Goal: Task Accomplishment & Management: Use online tool/utility

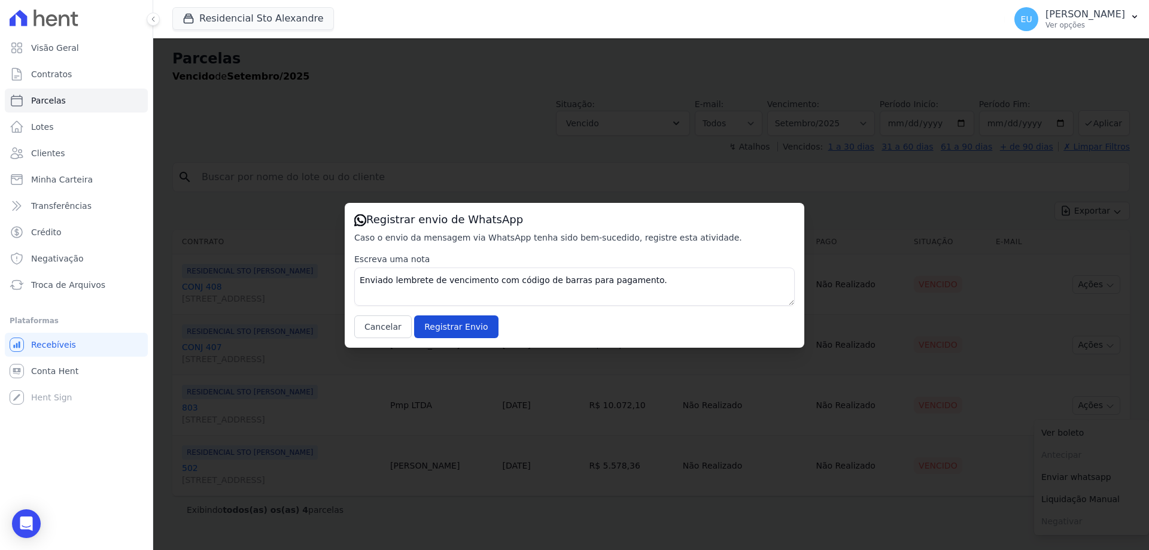
select select
click at [451, 327] on input "Registrar Envio" at bounding box center [456, 326] width 84 height 23
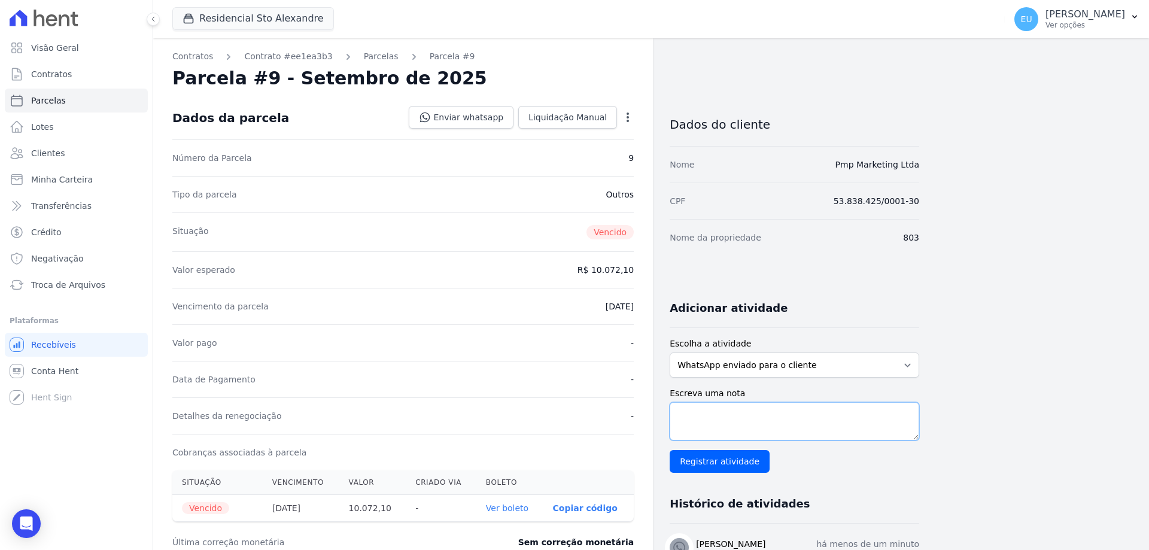
click at [686, 413] on textarea "Escreva uma nota" at bounding box center [795, 421] width 250 height 38
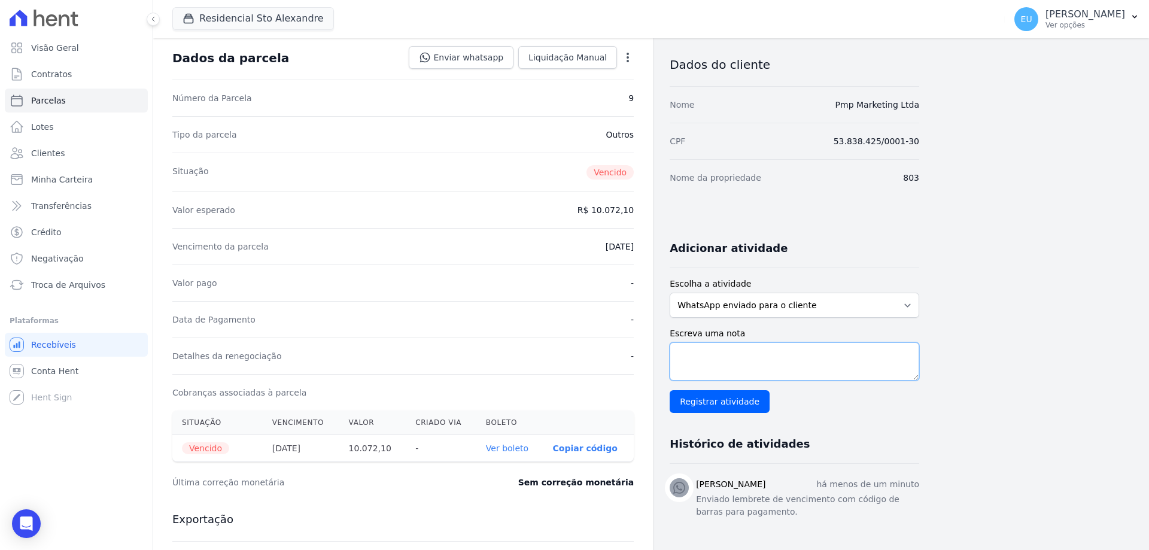
scroll to position [120, 0]
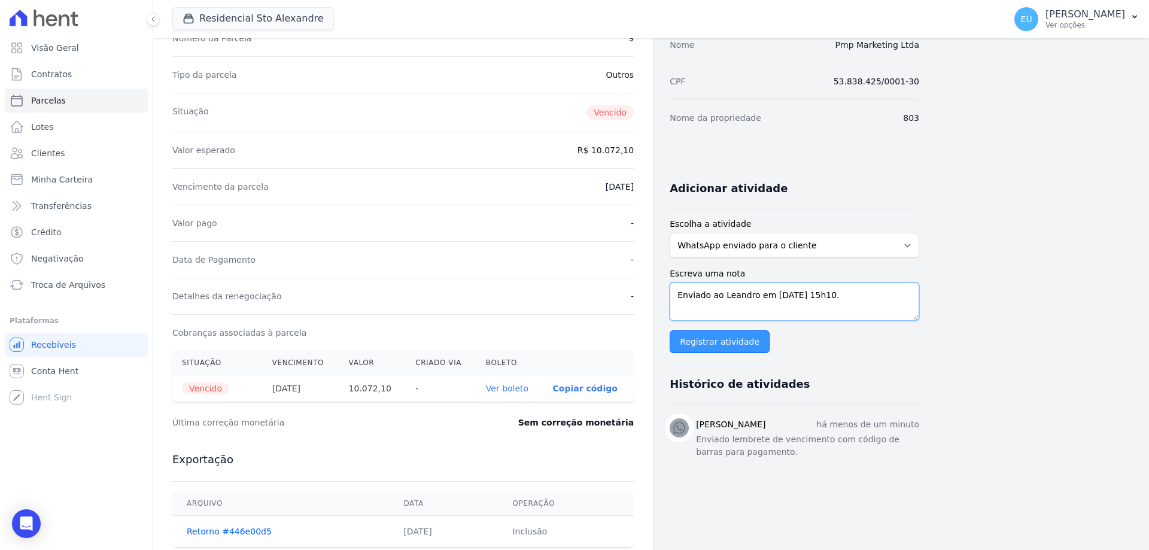
type textarea "Enviado ao Leandro em [DATE] 15h10."
click at [725, 340] on input "Registrar atividade" at bounding box center [720, 341] width 100 height 23
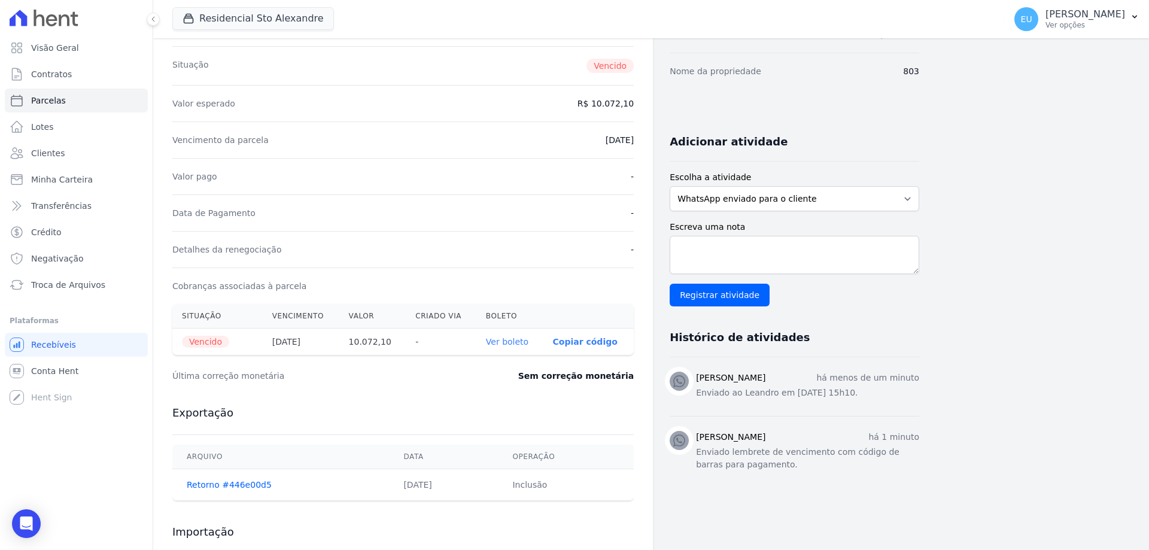
scroll to position [239, 0]
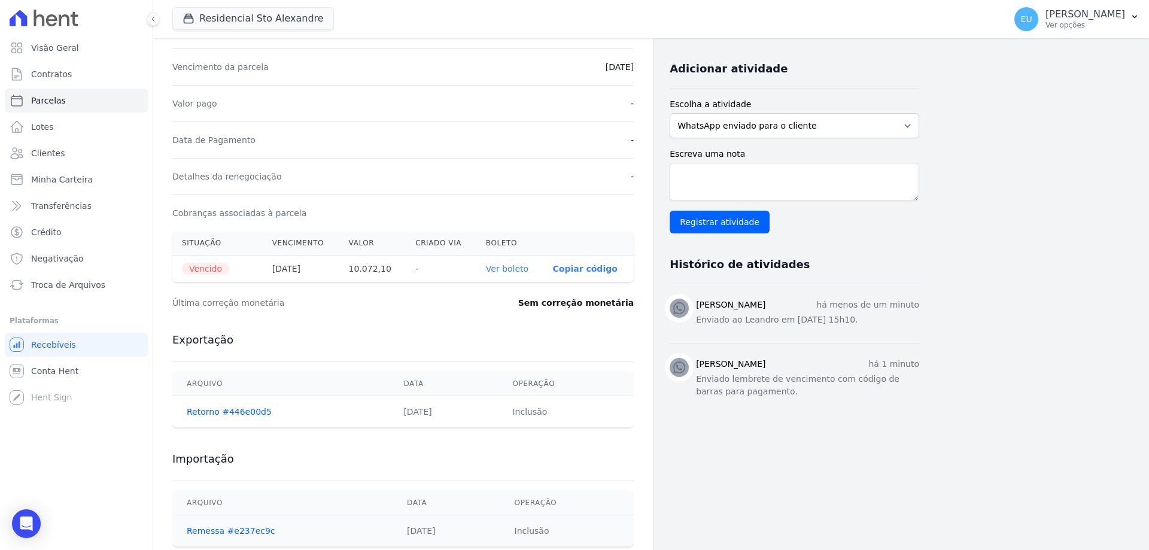
click at [448, 298] on div "Última correção monetária Sem correção monetária" at bounding box center [402, 303] width 461 height 36
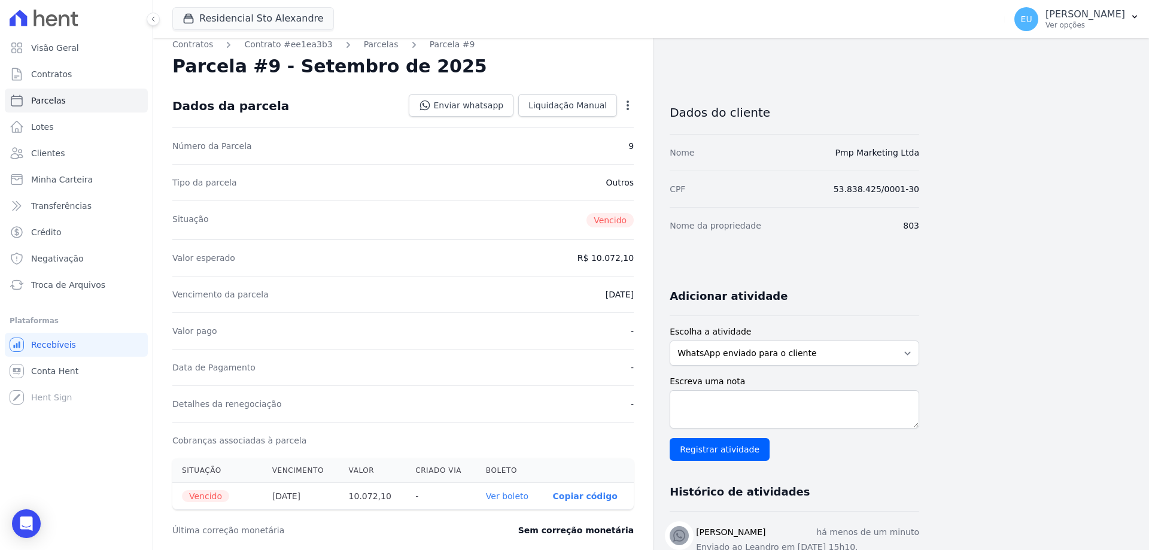
scroll to position [0, 0]
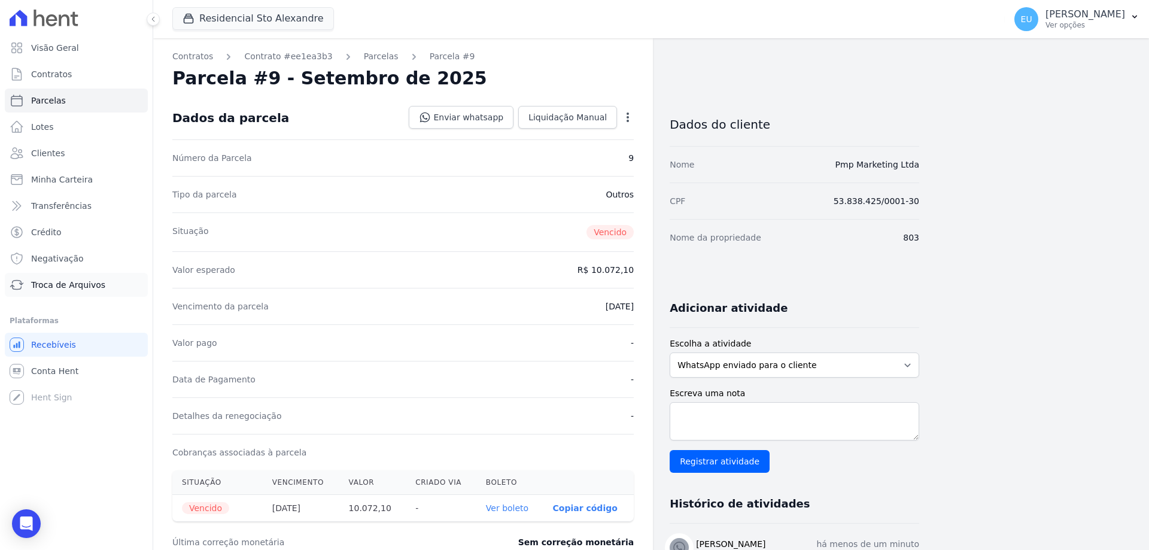
click at [70, 281] on span "Troca de Arquivos" at bounding box center [68, 285] width 74 height 12
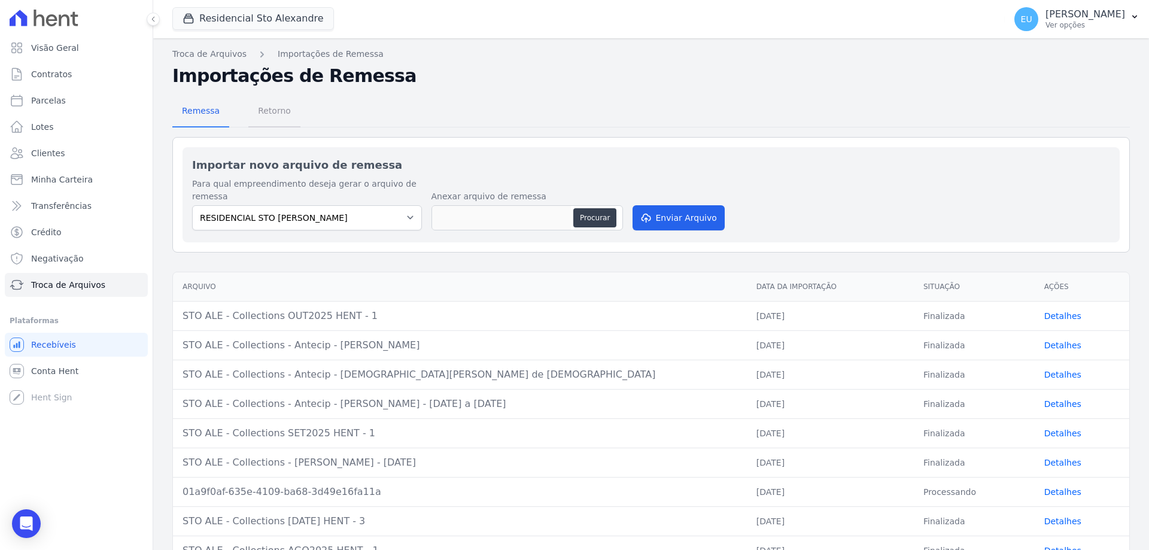
click at [262, 108] on span "Retorno" at bounding box center [274, 111] width 47 height 24
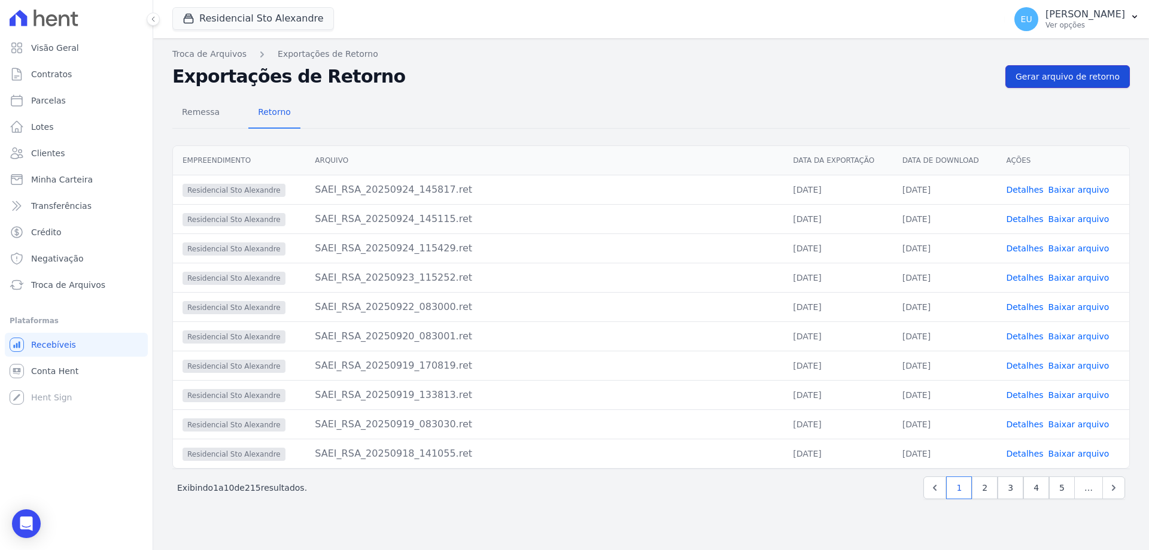
click at [1072, 74] on span "Gerar arquivo de retorno" at bounding box center [1067, 77] width 104 height 12
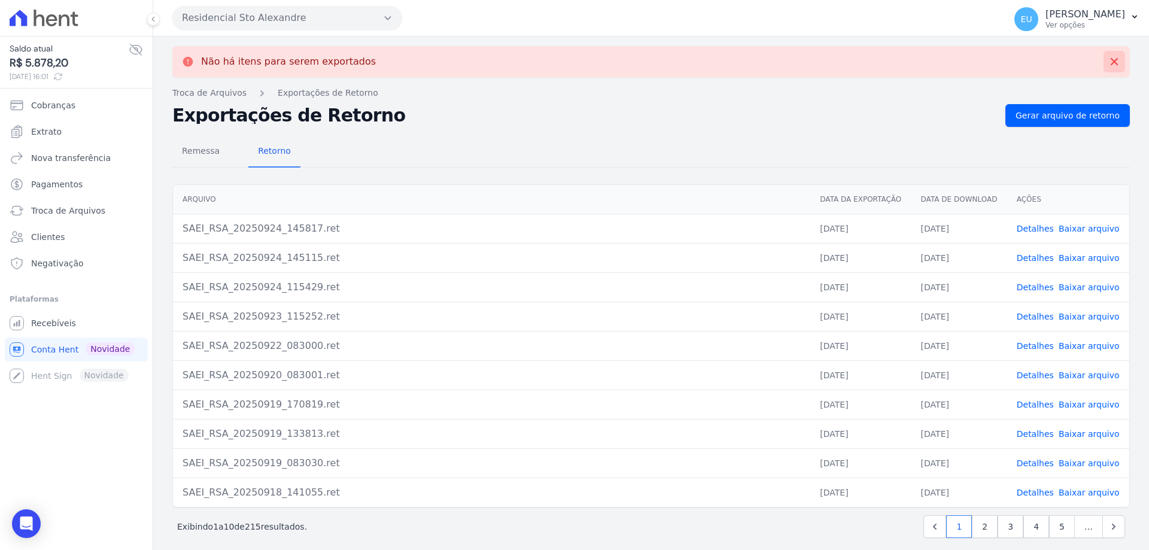
click at [1111, 60] on icon at bounding box center [1114, 61] width 7 height 7
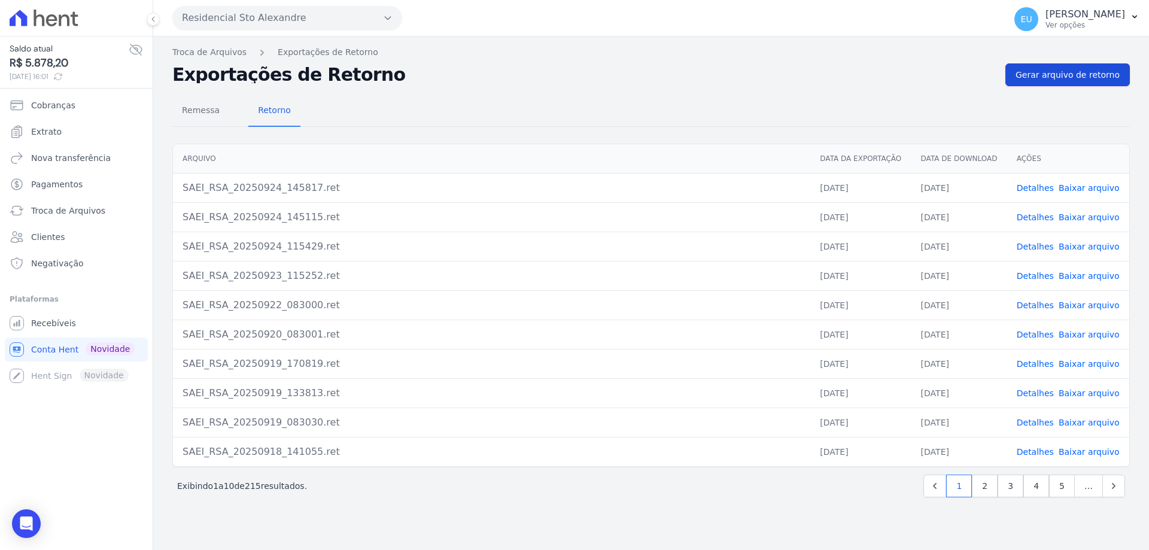
click at [1066, 75] on span "Gerar arquivo de retorno" at bounding box center [1067, 75] width 104 height 12
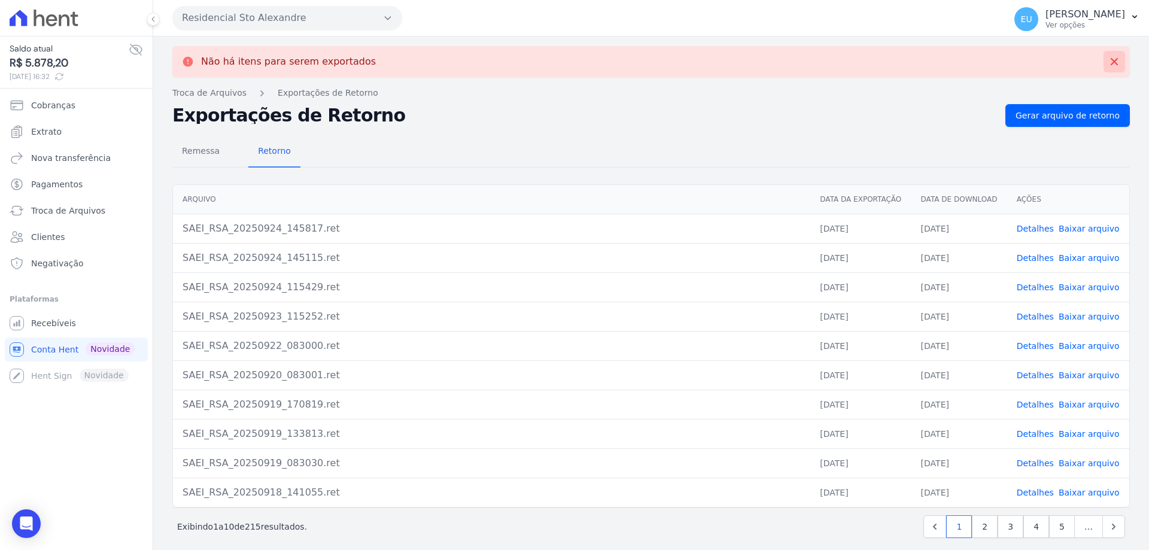
click at [1108, 58] on icon at bounding box center [1114, 62] width 12 height 12
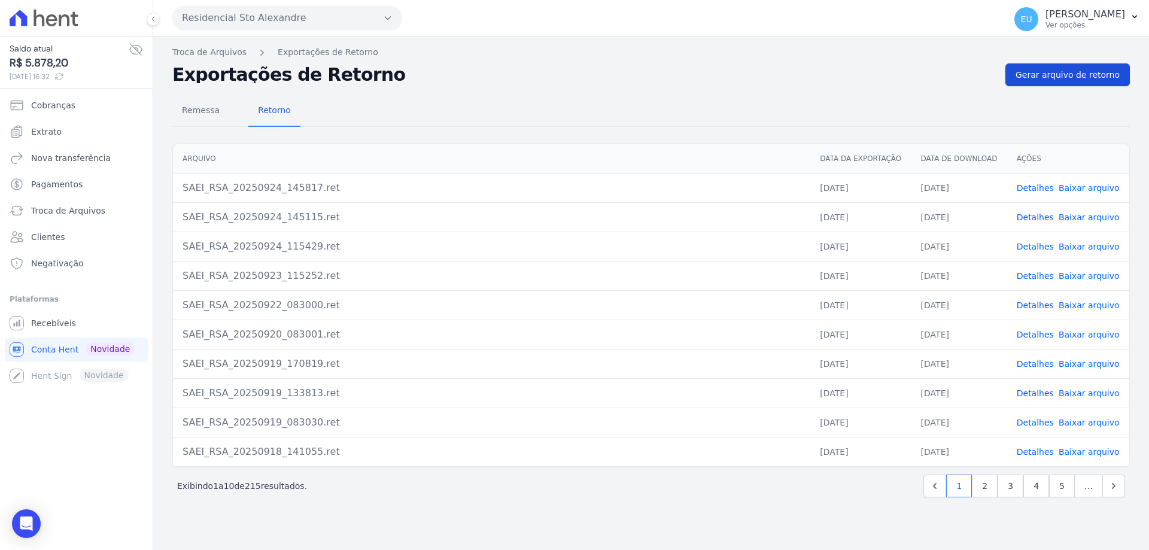
click at [1067, 71] on span "Gerar arquivo de retorno" at bounding box center [1067, 75] width 104 height 12
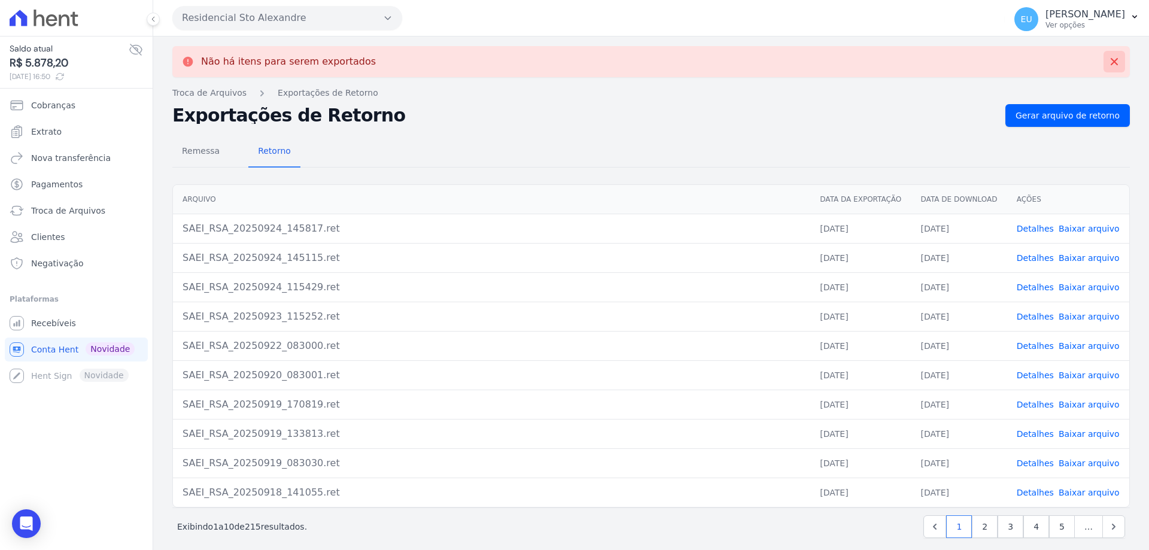
click at [1108, 61] on icon at bounding box center [1114, 62] width 12 height 12
